Goal: Navigation & Orientation: Find specific page/section

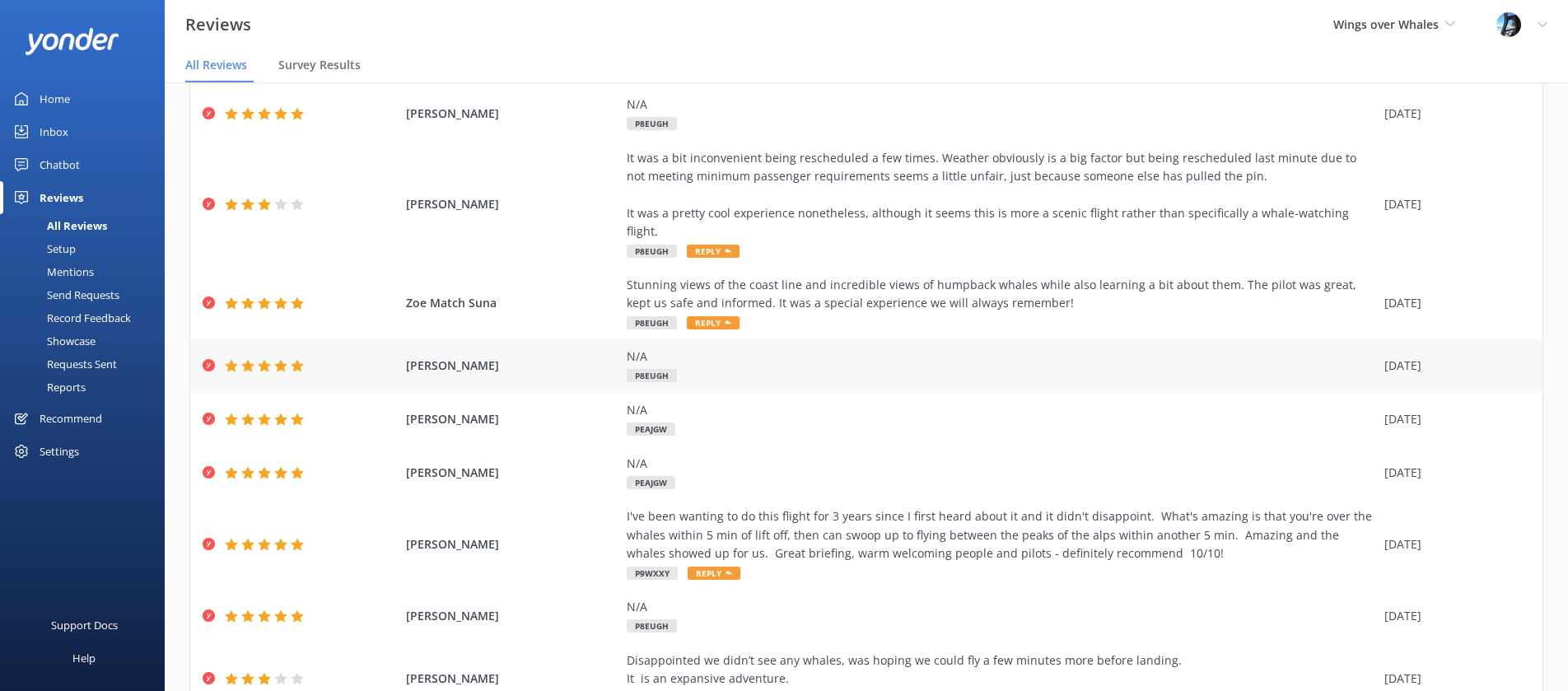
scroll to position [209, 0]
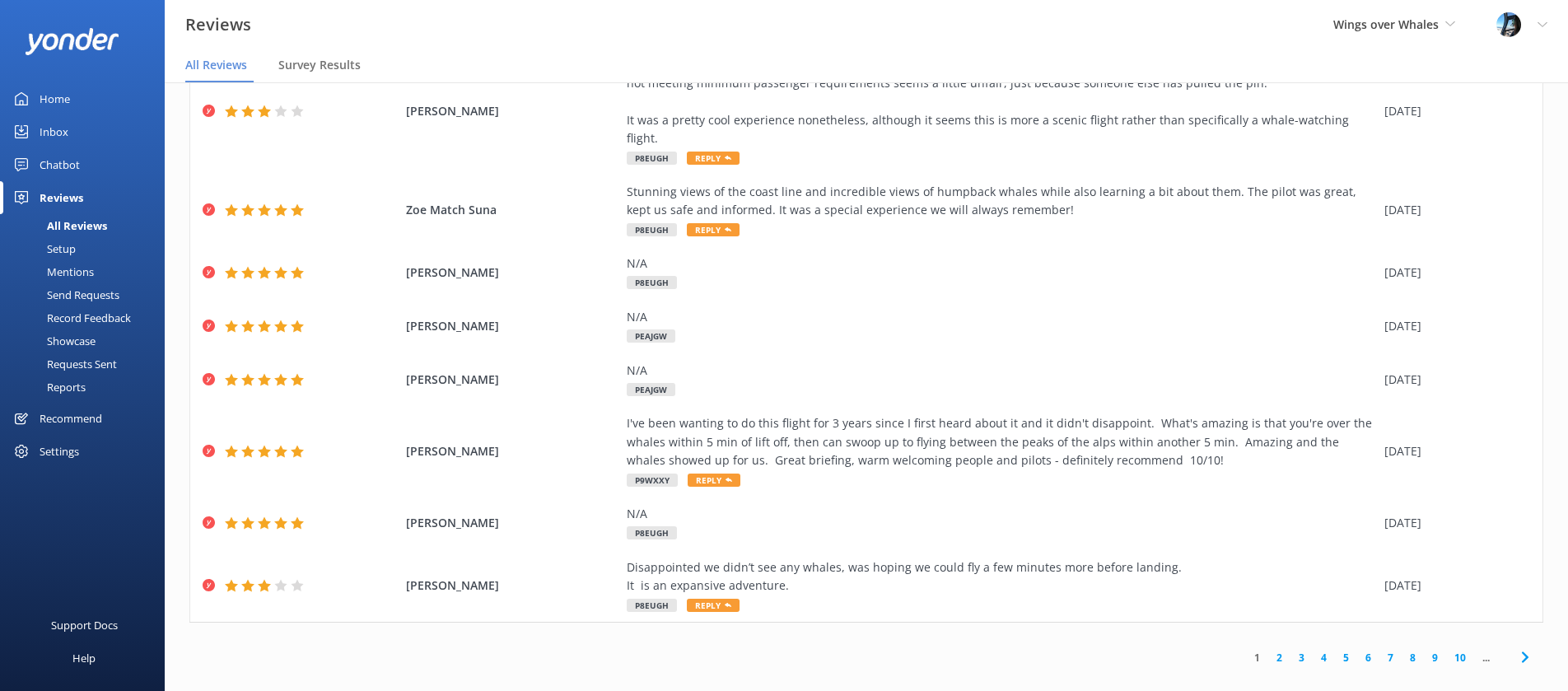
click at [1277, 649] on link "2" at bounding box center [1279, 657] width 22 height 16
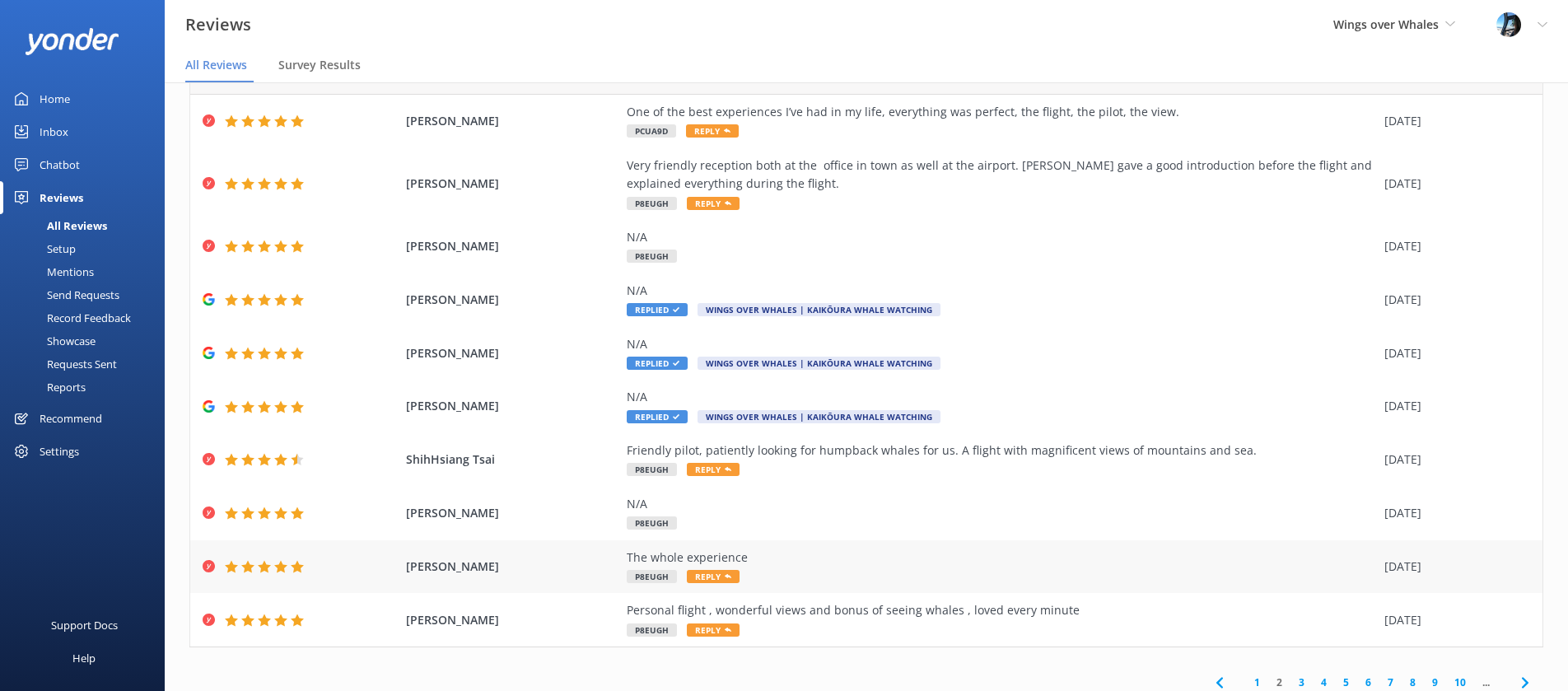
scroll to position [98, 0]
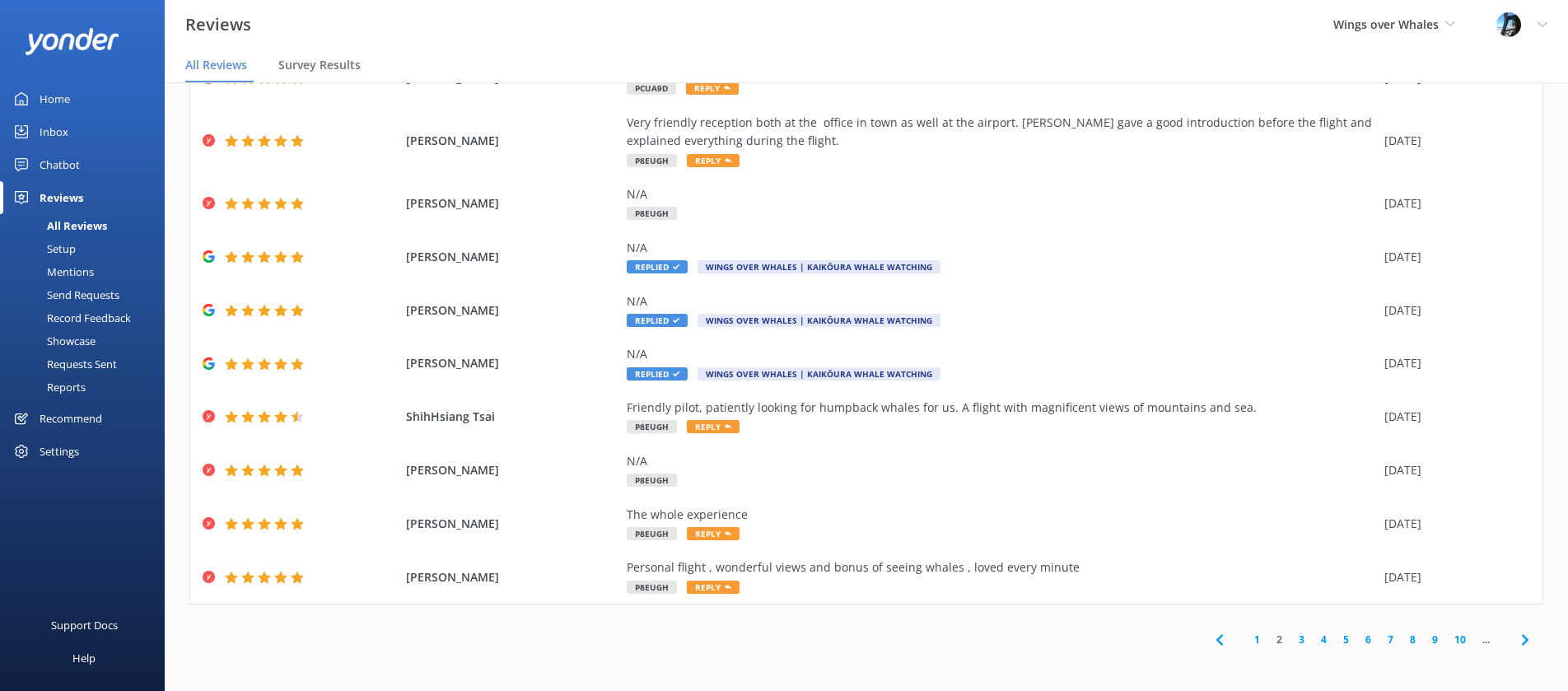
click at [1298, 639] on link "3" at bounding box center [1301, 639] width 22 height 16
